Goal: Task Accomplishment & Management: Manage account settings

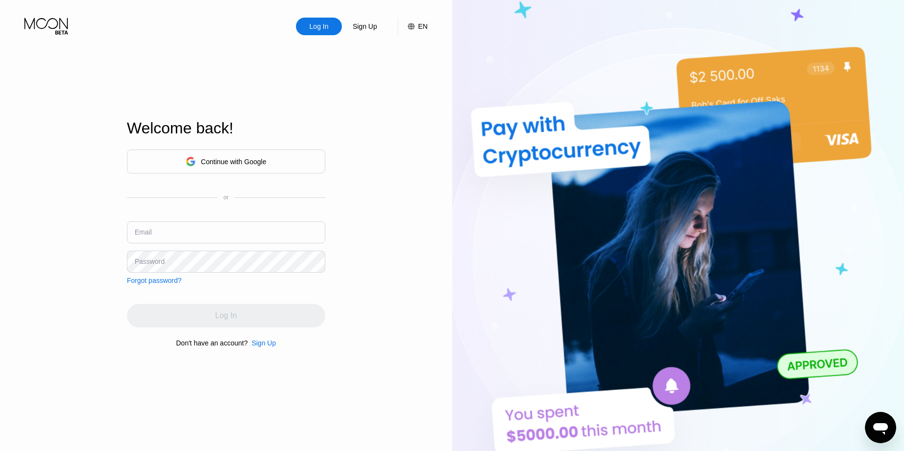
click at [217, 154] on div "Continue with Google" at bounding box center [226, 161] width 81 height 15
